Goal: Task Accomplishment & Management: Use online tool/utility

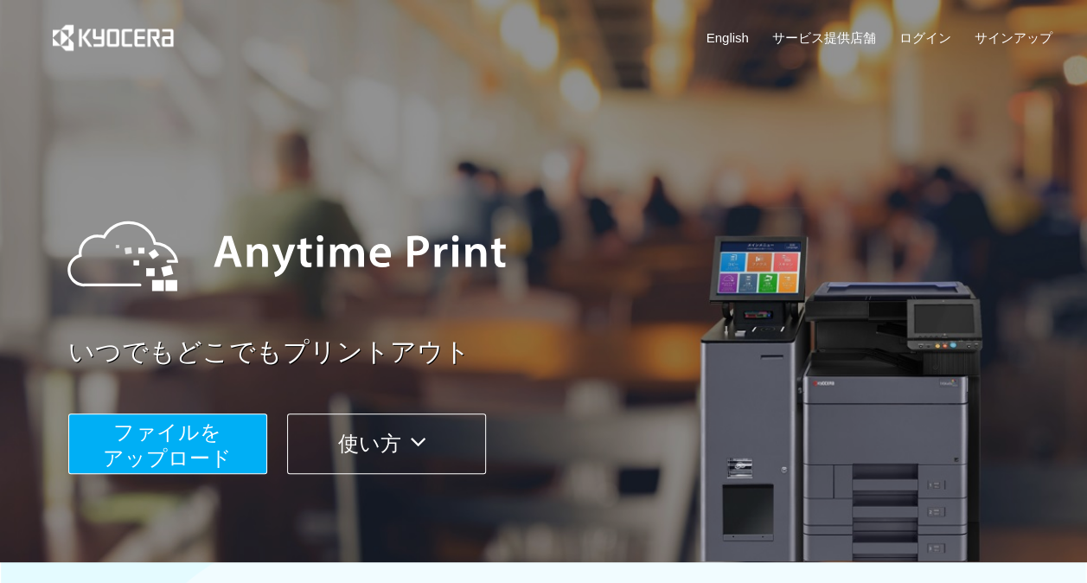
click at [197, 430] on span "ファイルを ​​アップロード" at bounding box center [167, 444] width 129 height 49
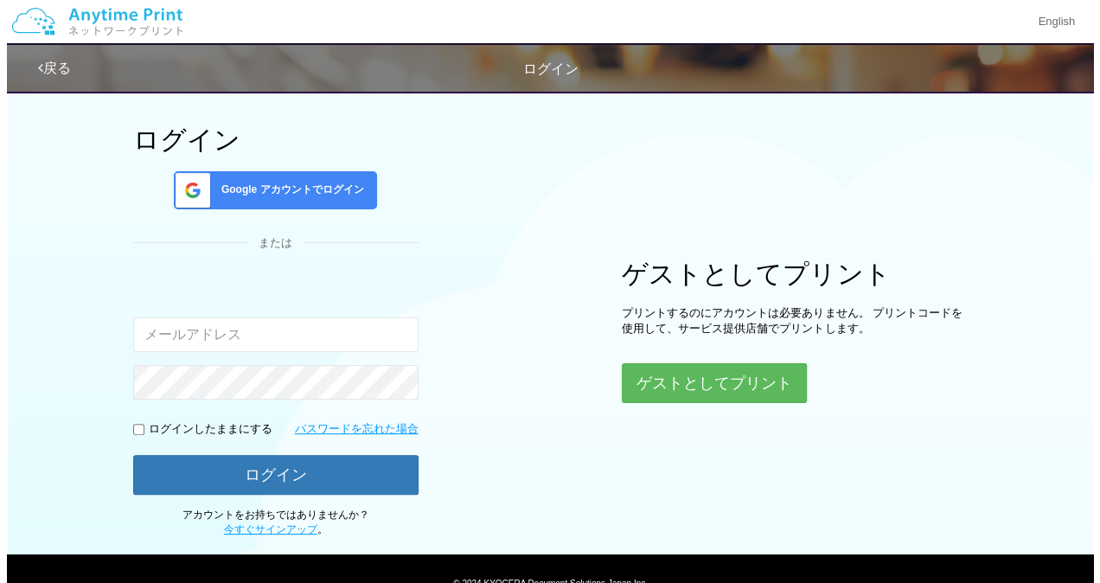
scroll to position [71, 0]
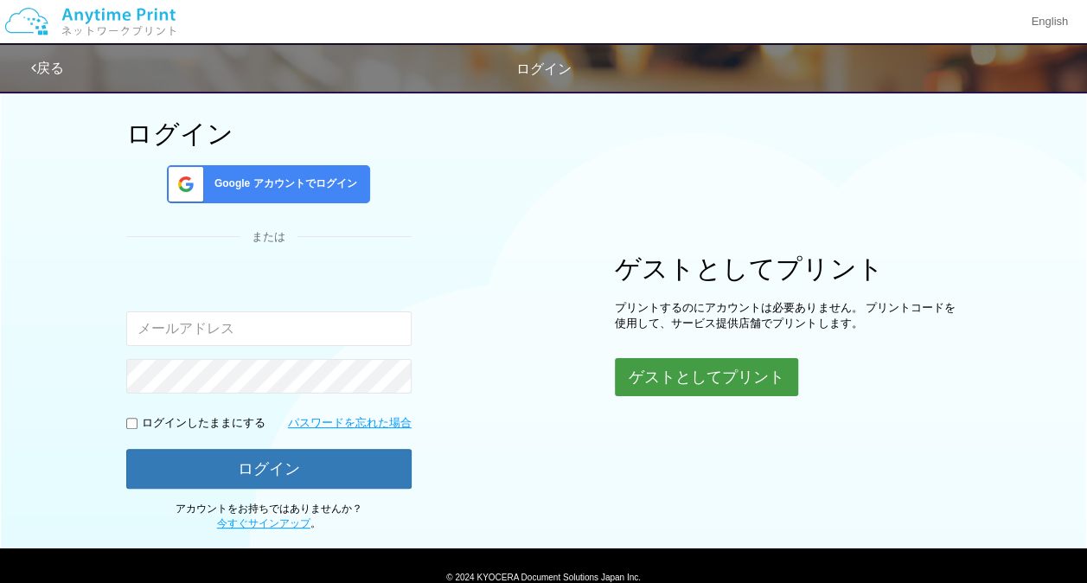
click at [688, 370] on button "ゲストとしてプリント" at bounding box center [706, 377] width 183 height 38
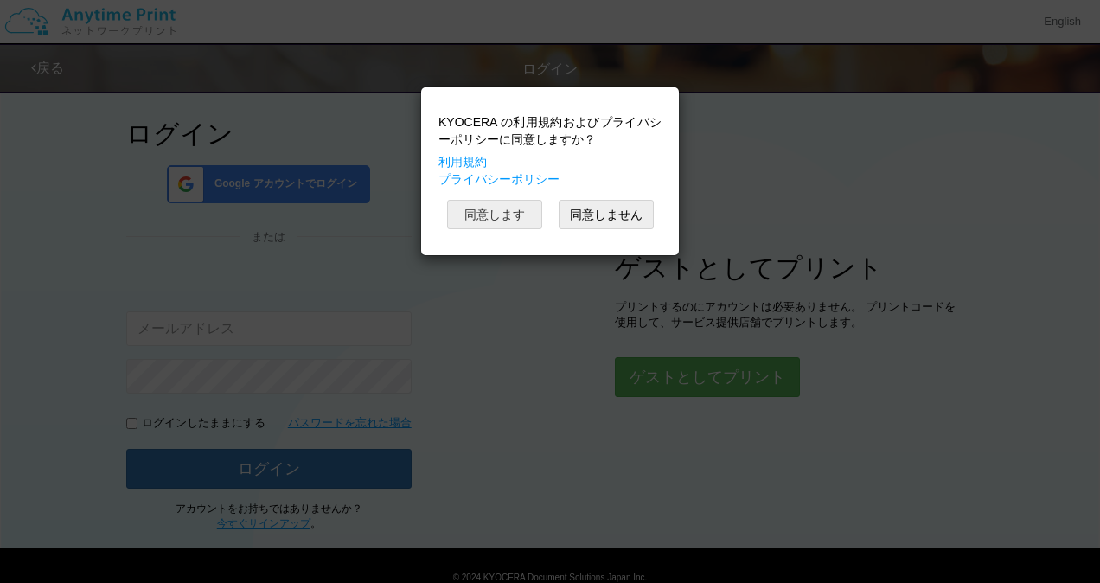
click at [494, 221] on button "同意します" at bounding box center [494, 214] width 95 height 29
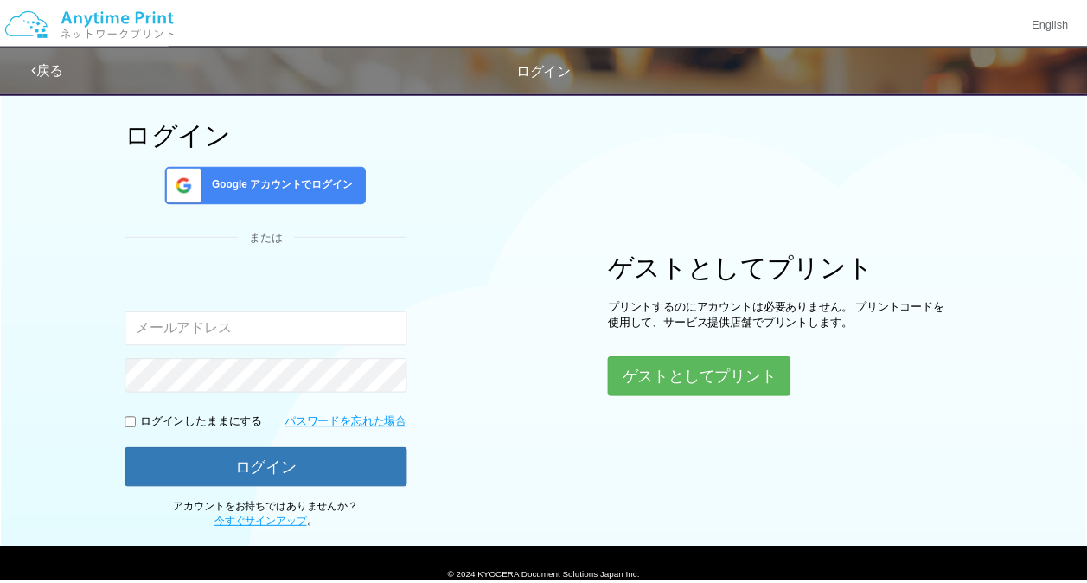
scroll to position [71, 0]
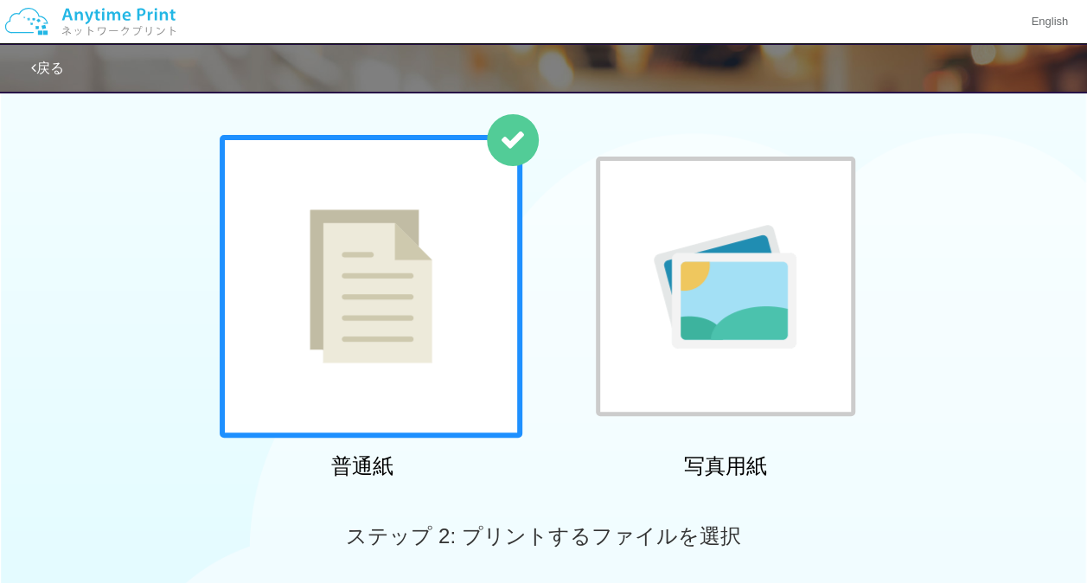
click at [494, 221] on div at bounding box center [371, 286] width 303 height 303
click at [433, 240] on div at bounding box center [371, 286] width 303 height 303
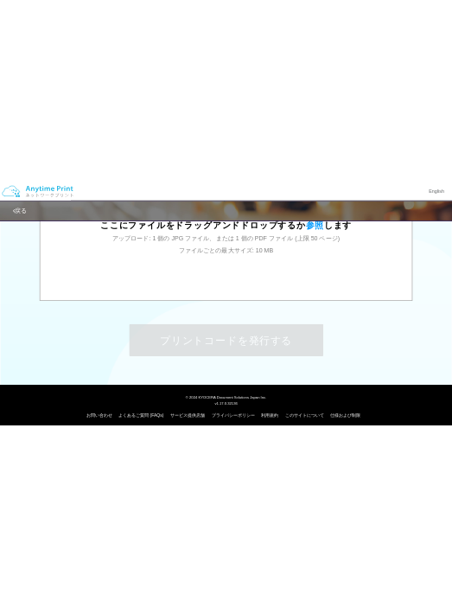
scroll to position [732, 0]
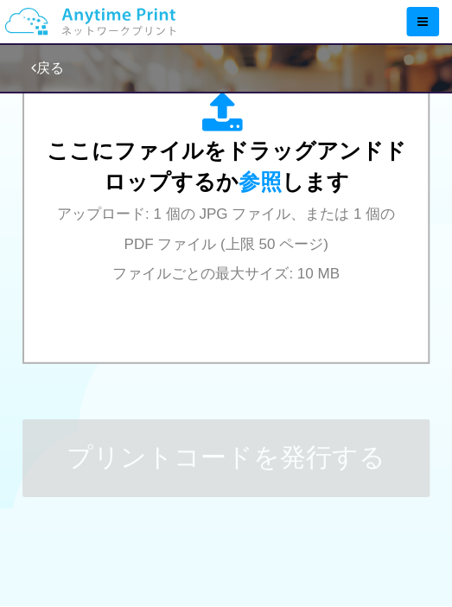
drag, startPoint x: 48, startPoint y: 405, endPoint x: -269, endPoint y: 407, distance: 317.4
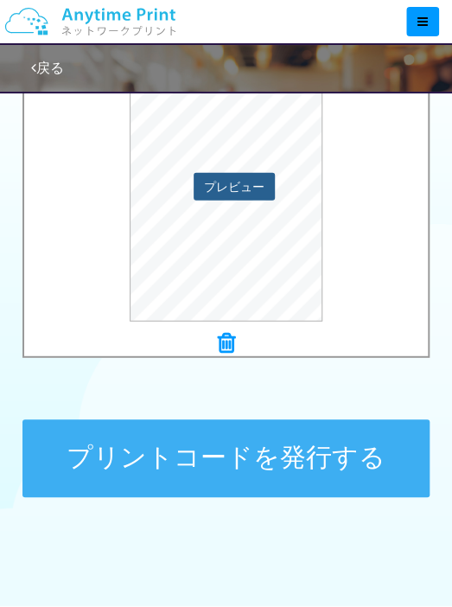
click at [259, 186] on button "プレビュー" at bounding box center [234, 187] width 81 height 28
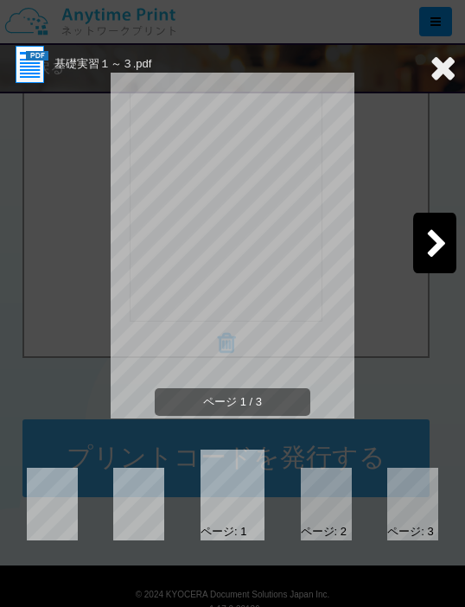
click at [420, 239] on div at bounding box center [434, 243] width 43 height 61
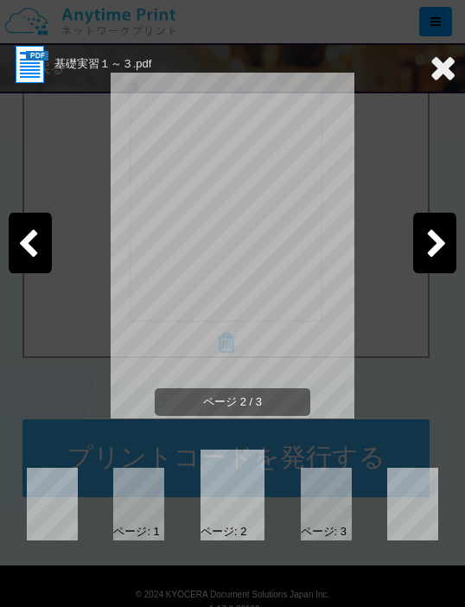
click at [420, 239] on div at bounding box center [434, 243] width 43 height 61
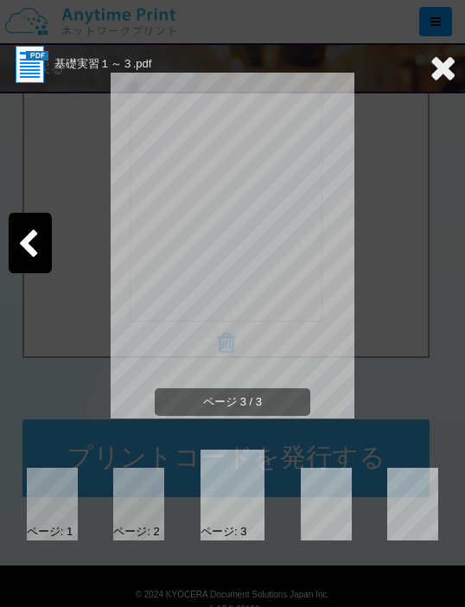
click at [438, 67] on icon at bounding box center [443, 67] width 27 height 35
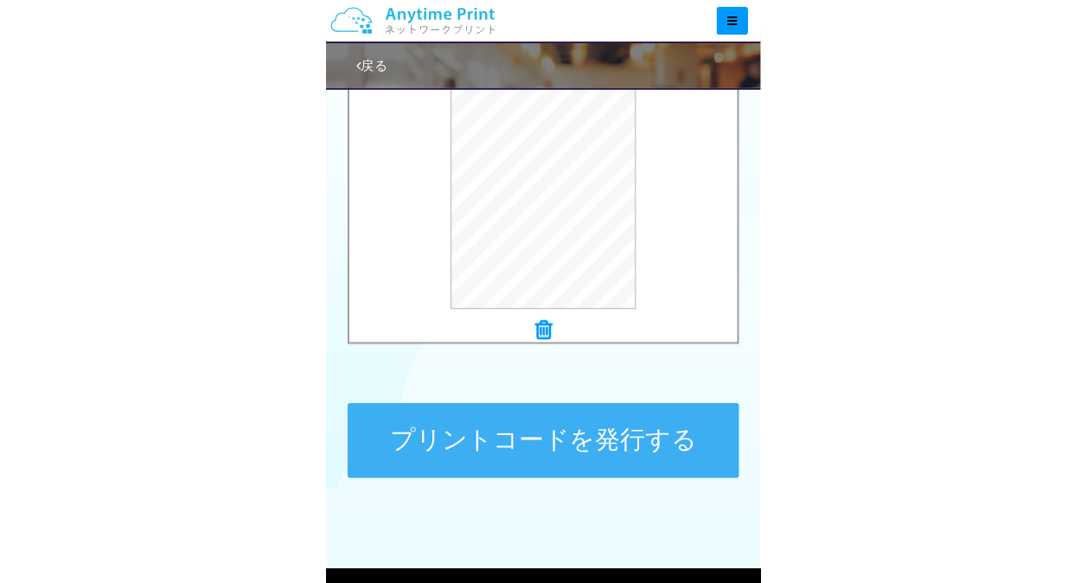
scroll to position [643, 0]
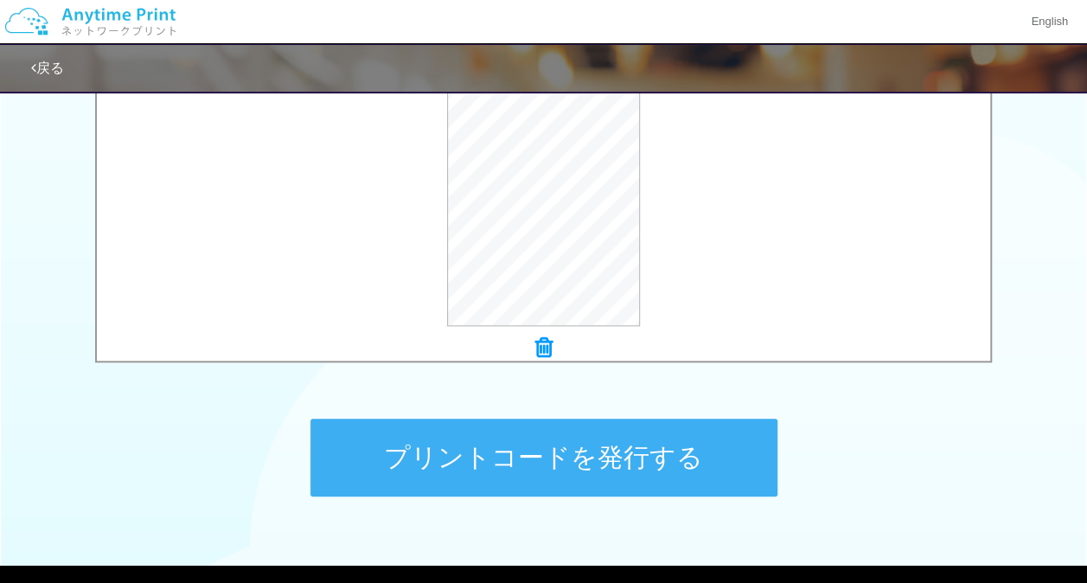
click at [483, 439] on button "プリントコードを発行する" at bounding box center [543, 458] width 467 height 78
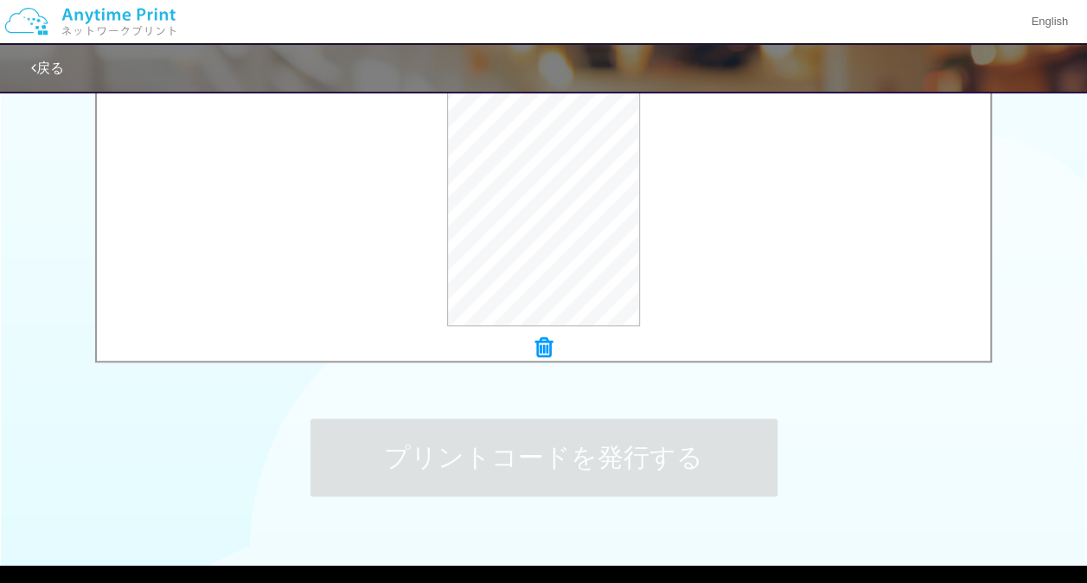
scroll to position [0, 0]
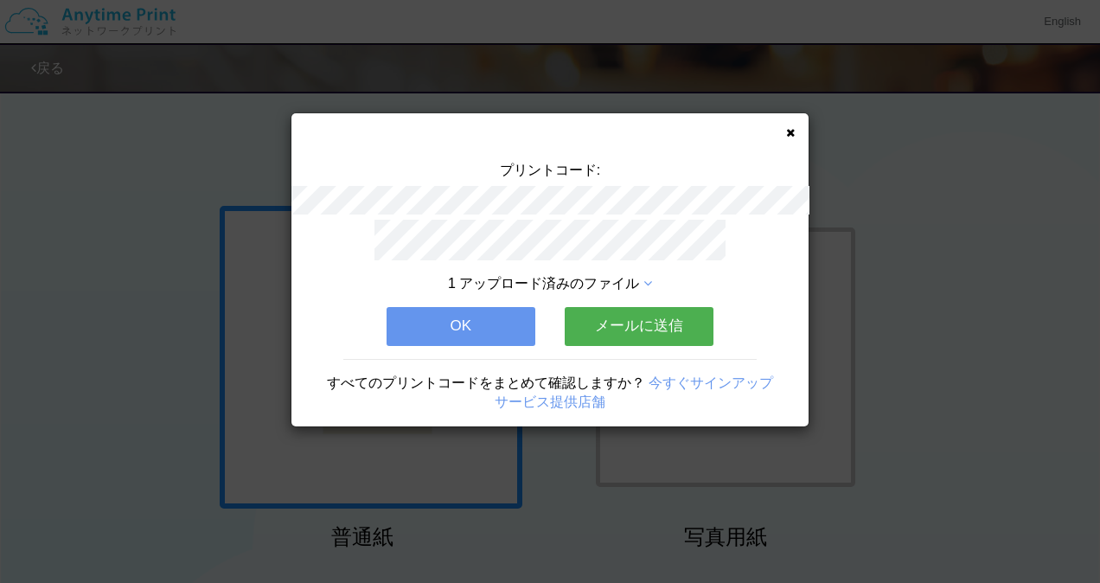
click at [484, 317] on button "OK" at bounding box center [461, 326] width 149 height 38
